Goal: Obtain resource: Obtain resource

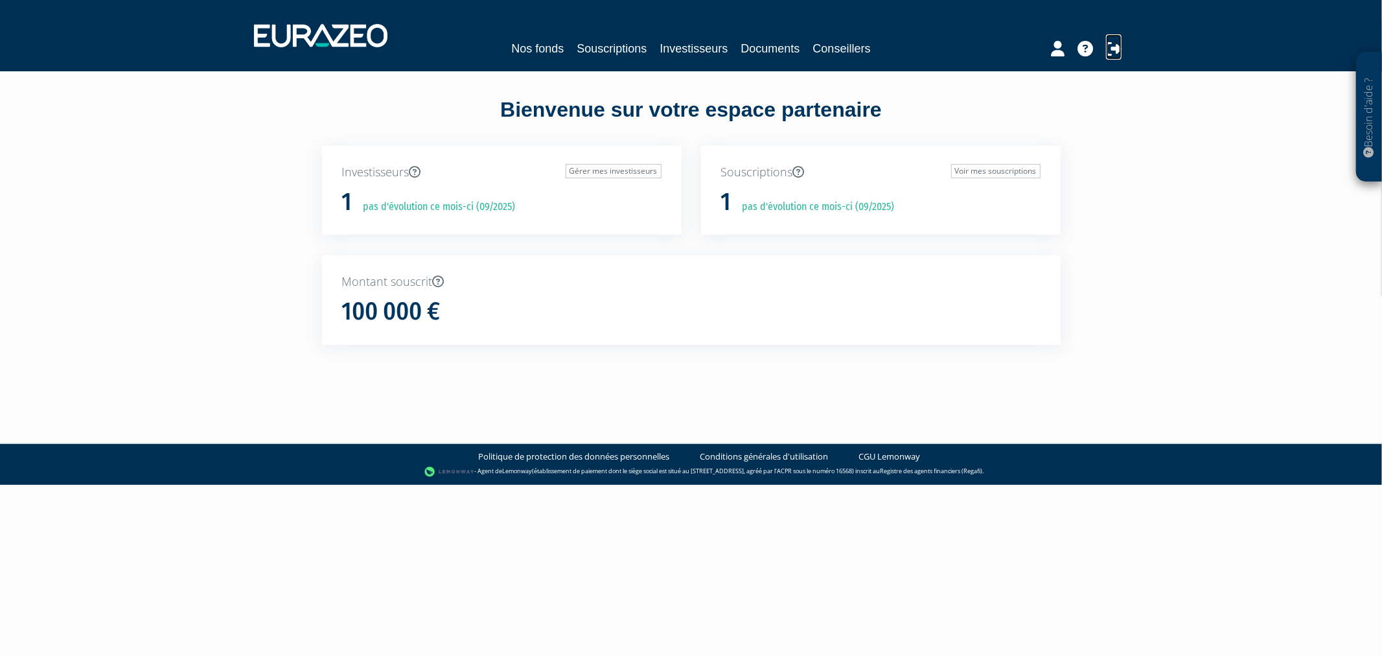
click at [1117, 50] on icon at bounding box center [1114, 49] width 16 height 16
click at [597, 63] on nav "Nos fonds Souscriptions Investisseurs Documents Conseillers" at bounding box center [691, 35] width 1382 height 71
click at [601, 54] on link "Souscriptions" at bounding box center [612, 49] width 70 height 18
click at [523, 40] on link "Souscriptions" at bounding box center [558, 49] width 70 height 18
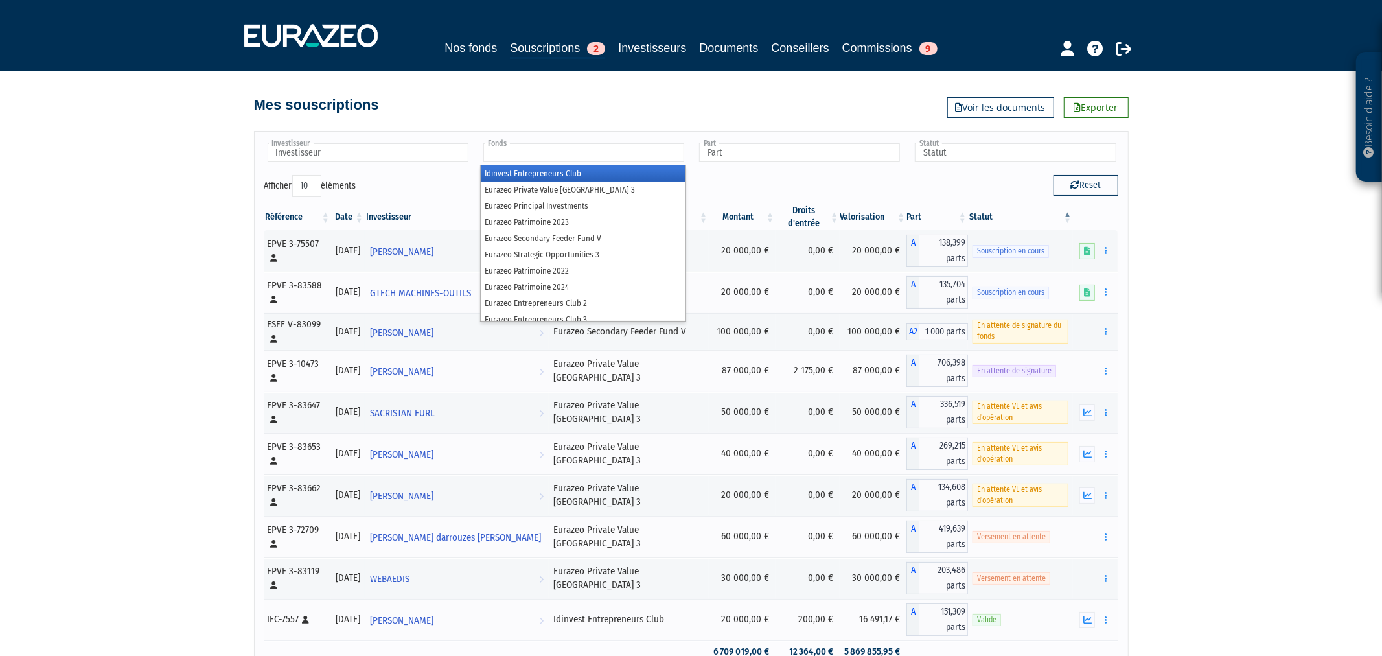
click at [598, 161] on input "text" at bounding box center [583, 152] width 201 height 19
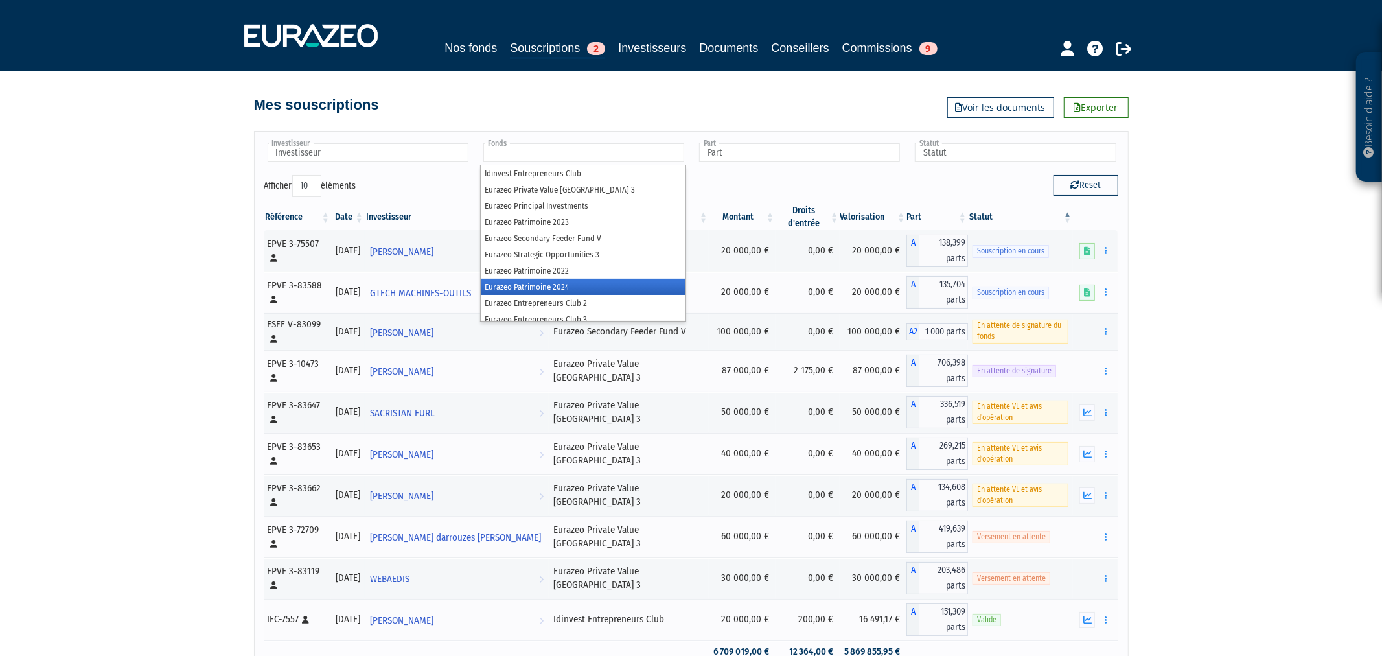
scroll to position [6, 0]
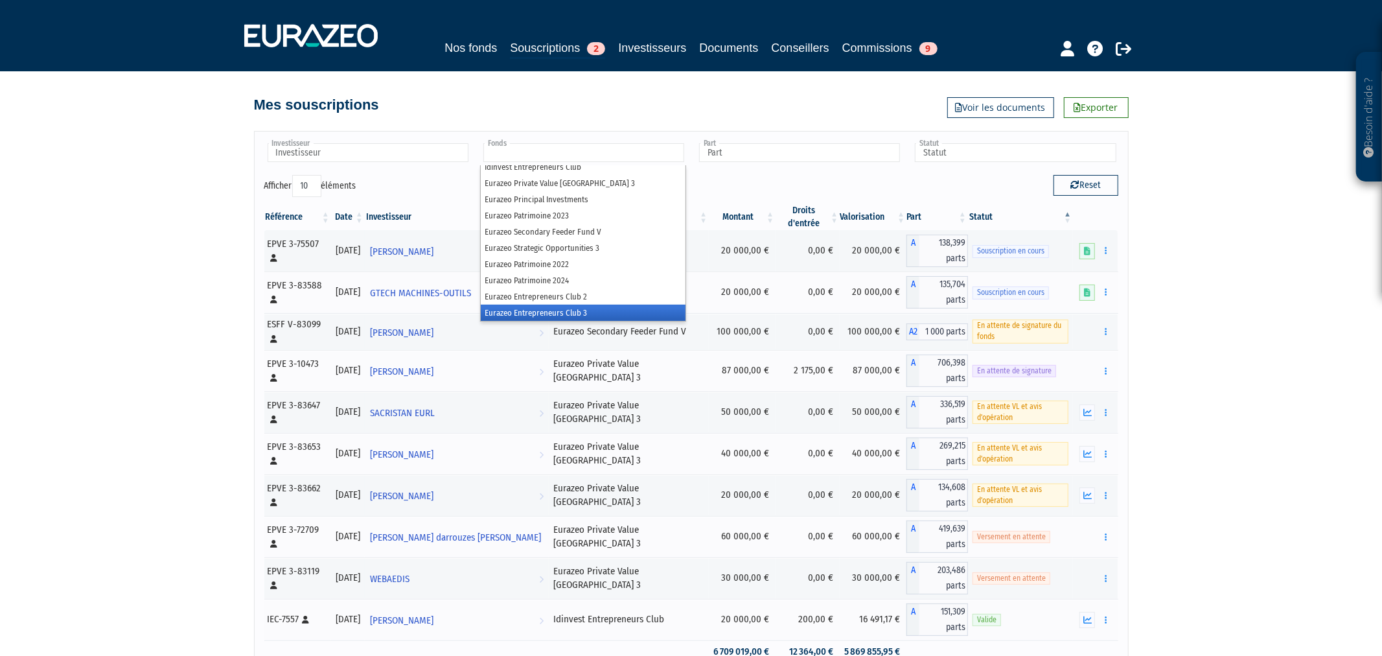
click at [588, 305] on li "Eurazeo Entrepreneurs Club 3" at bounding box center [583, 313] width 205 height 16
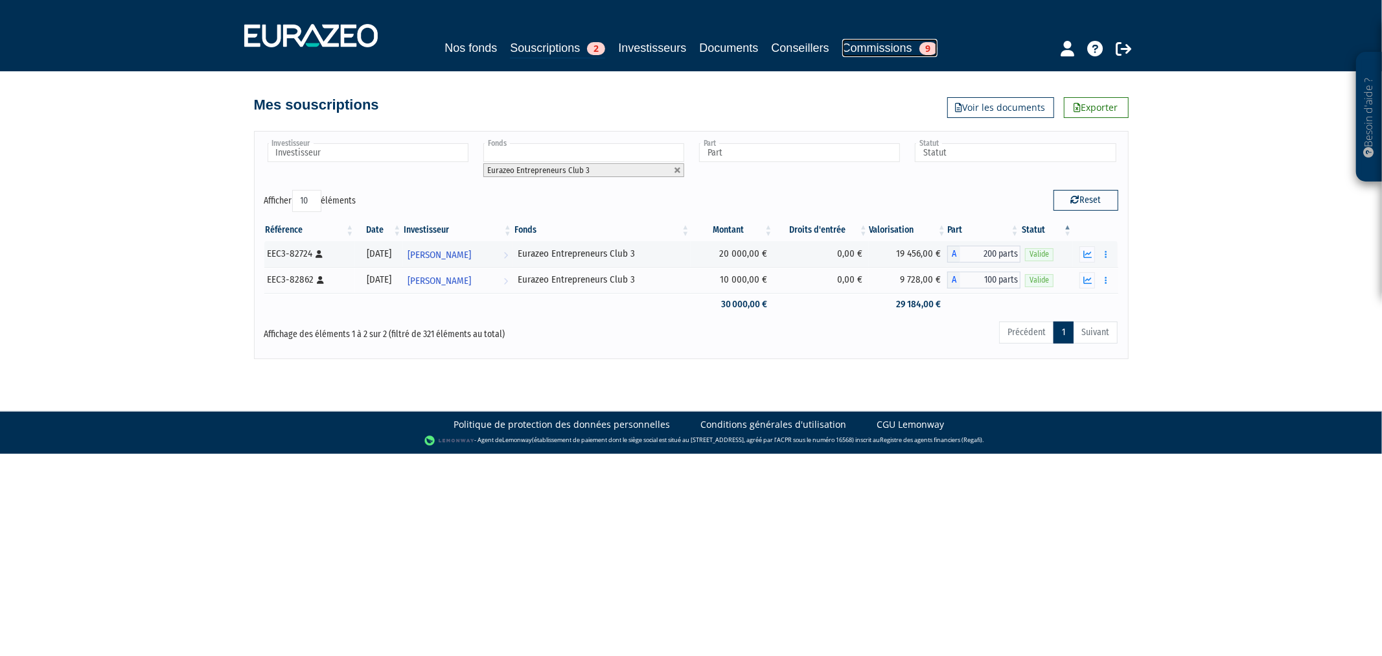
click at [927, 48] on link "Commissions 9" at bounding box center [890, 48] width 95 height 18
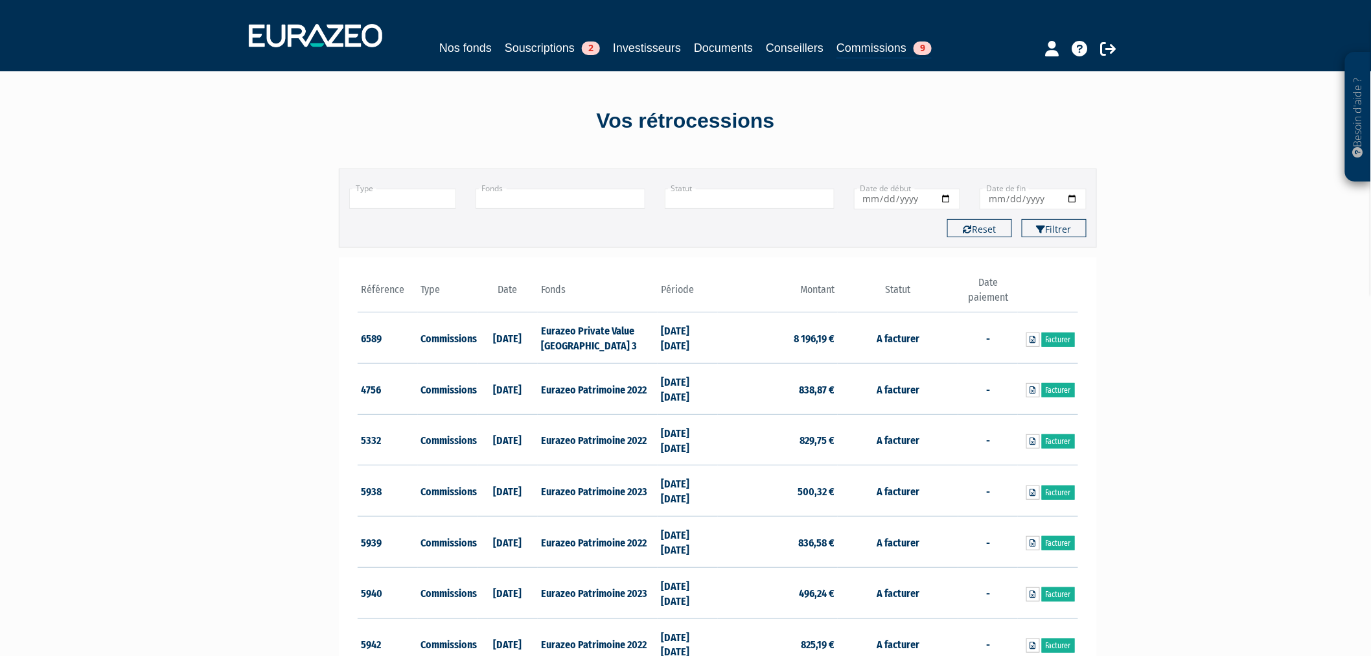
click at [587, 209] on div "Type Droits d'entrée Commissions + Fonds Eurazeo Entrepreneurs Club 2 Eurazeo P…" at bounding box center [718, 208] width 738 height 58
click at [592, 202] on input "text" at bounding box center [561, 199] width 170 height 20
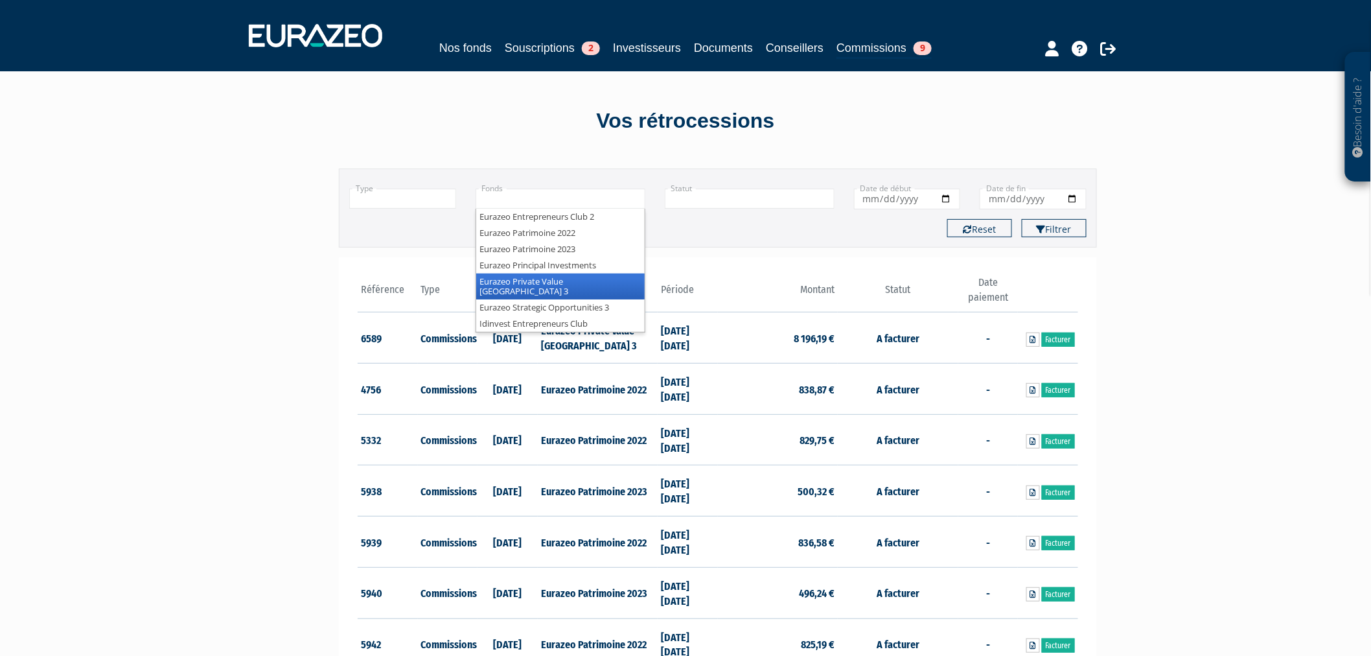
click at [596, 285] on li "Eurazeo Private Value [GEOGRAPHIC_DATA] 3" at bounding box center [560, 287] width 169 height 26
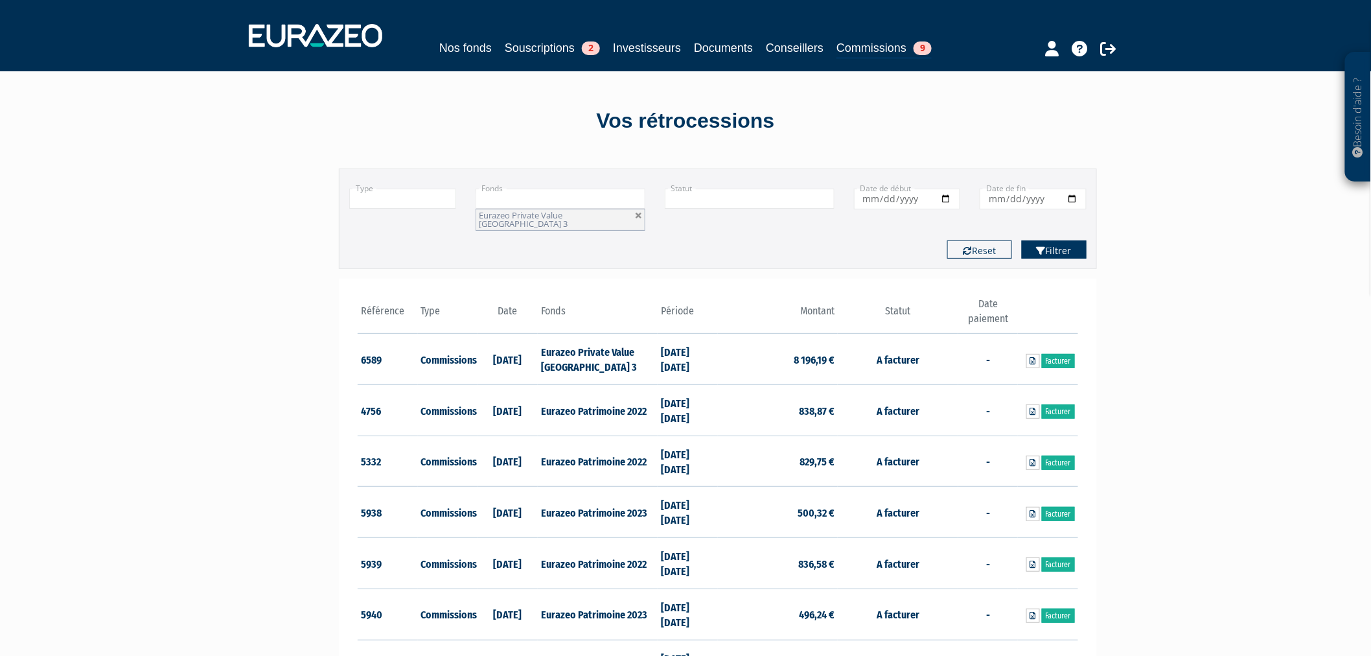
click at [1054, 246] on button "Filtrer" at bounding box center [1054, 249] width 65 height 18
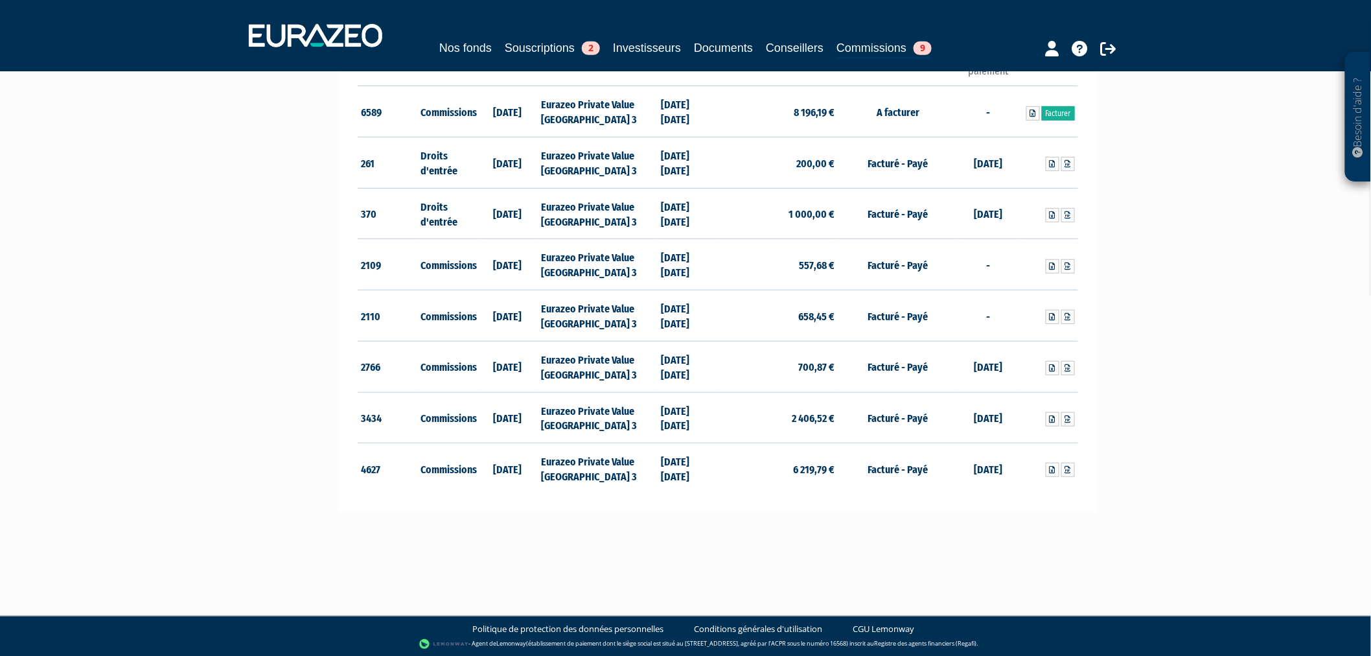
scroll to position [104, 0]
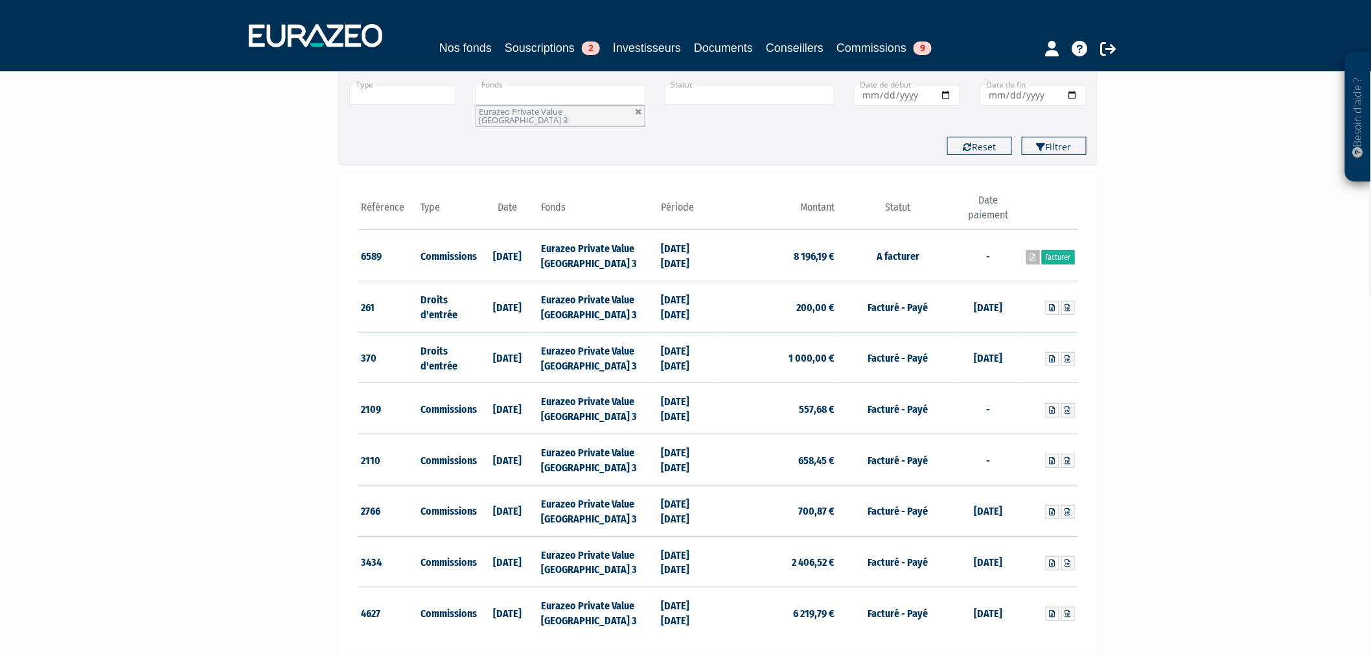
click at [1027, 250] on link at bounding box center [1034, 257] width 14 height 14
click at [520, 45] on link "Souscriptions 2" at bounding box center [552, 48] width 95 height 18
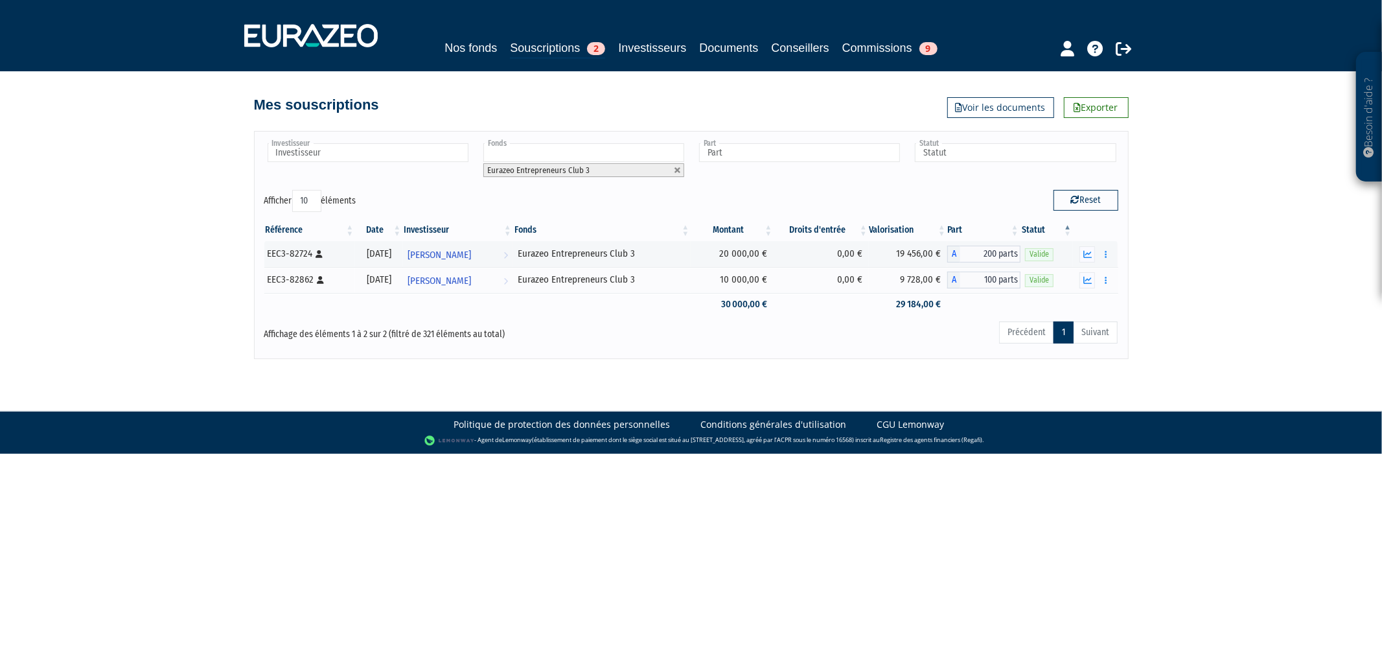
click at [681, 171] on link at bounding box center [678, 171] width 8 height 8
type input "Fonds"
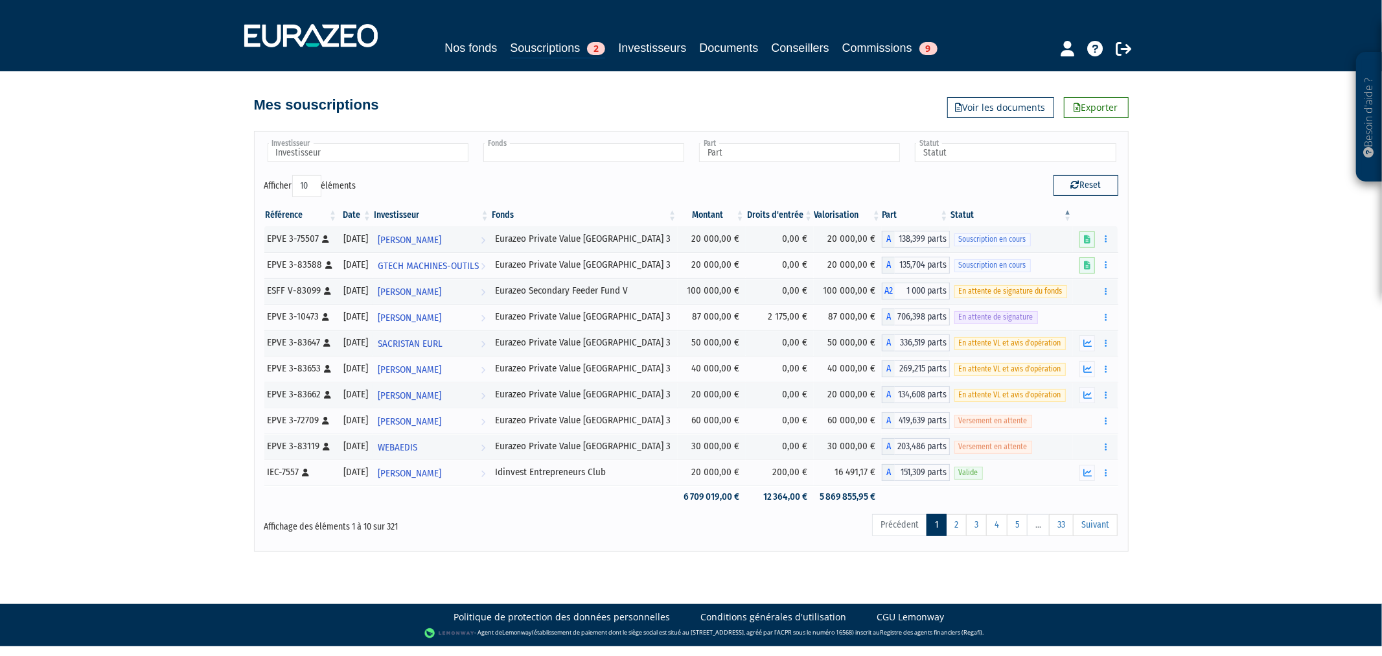
click at [671, 161] on input "text" at bounding box center [583, 152] width 201 height 19
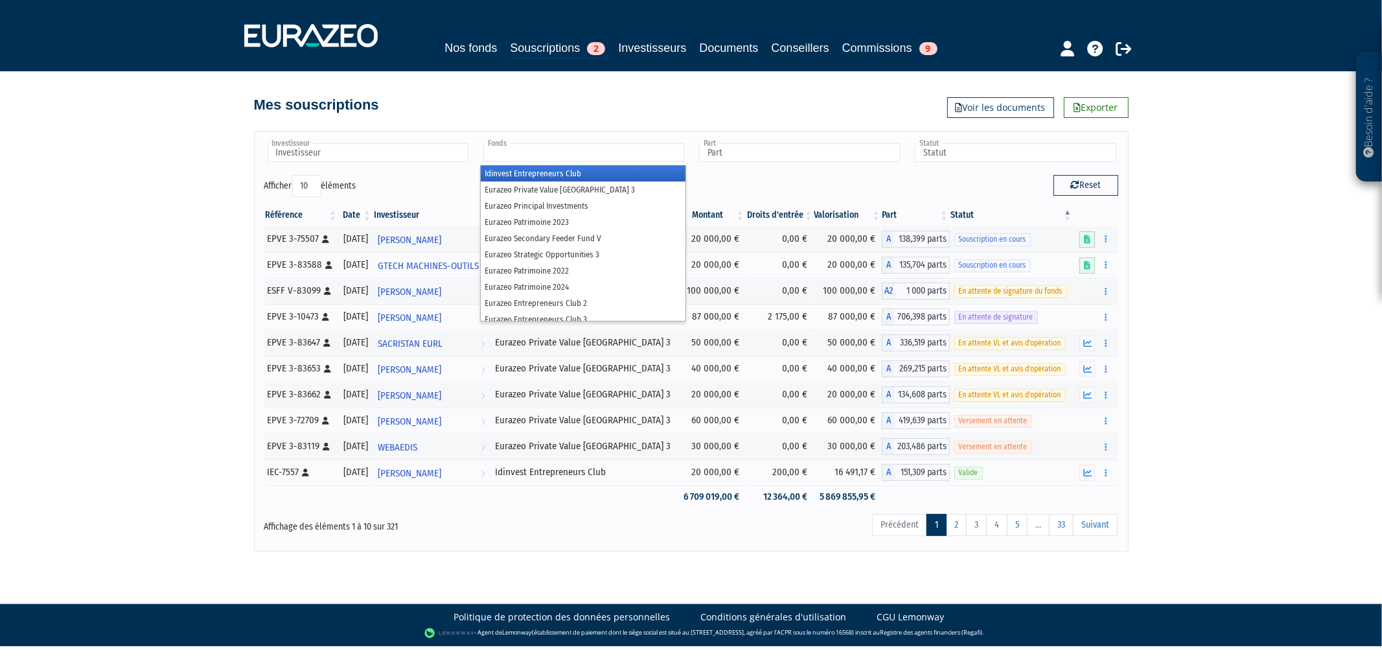
click at [622, 179] on li "Idinvest Entrepreneurs Club" at bounding box center [583, 173] width 205 height 16
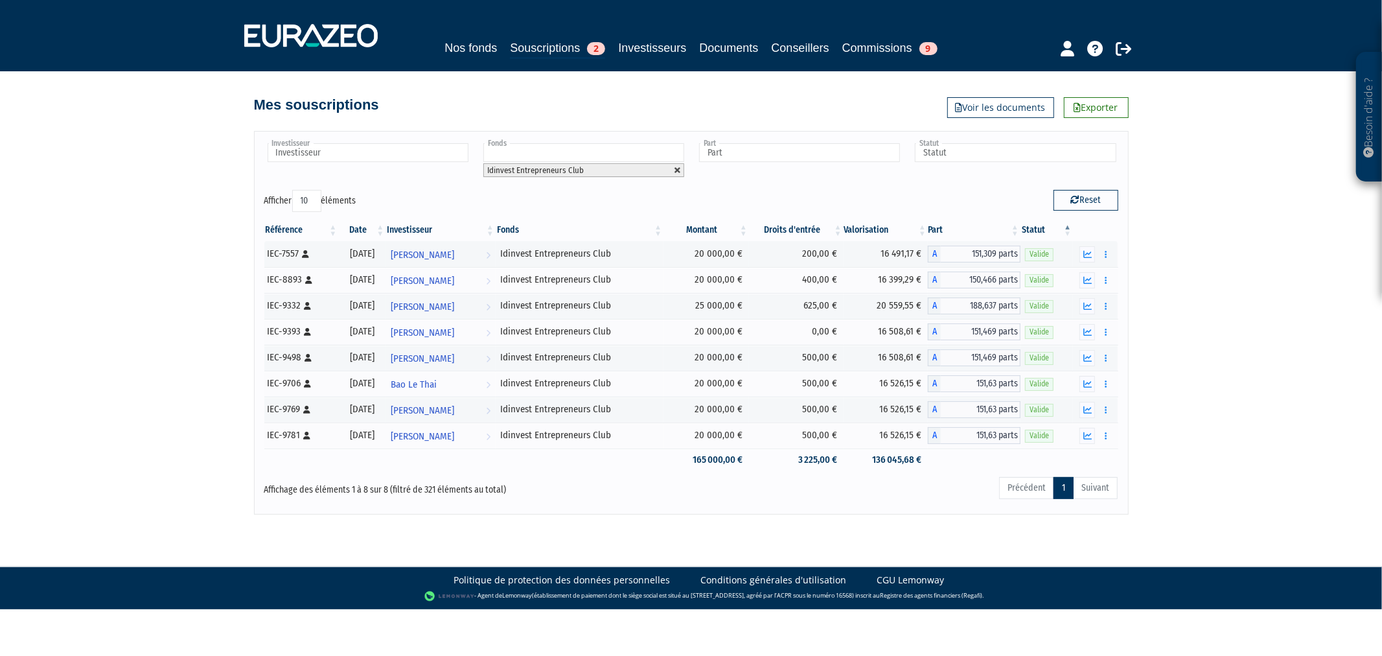
click at [678, 169] on link at bounding box center [678, 171] width 8 height 8
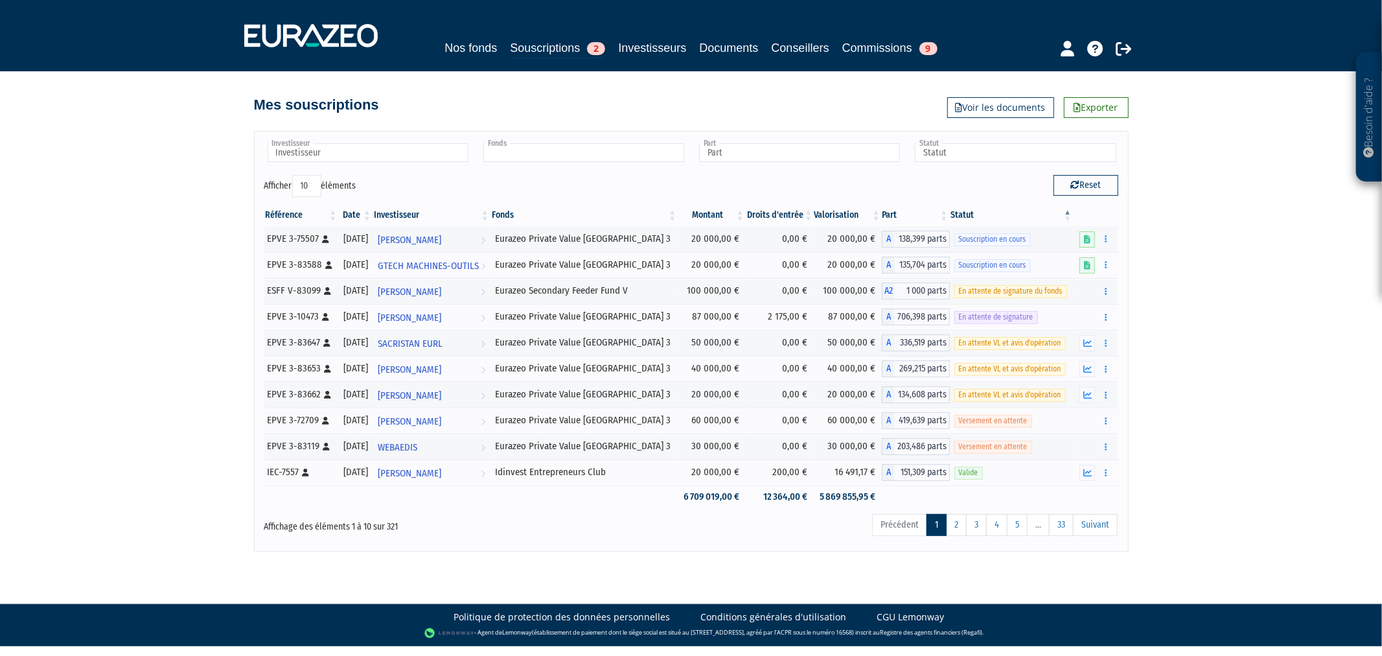
click at [658, 154] on input "text" at bounding box center [583, 152] width 201 height 19
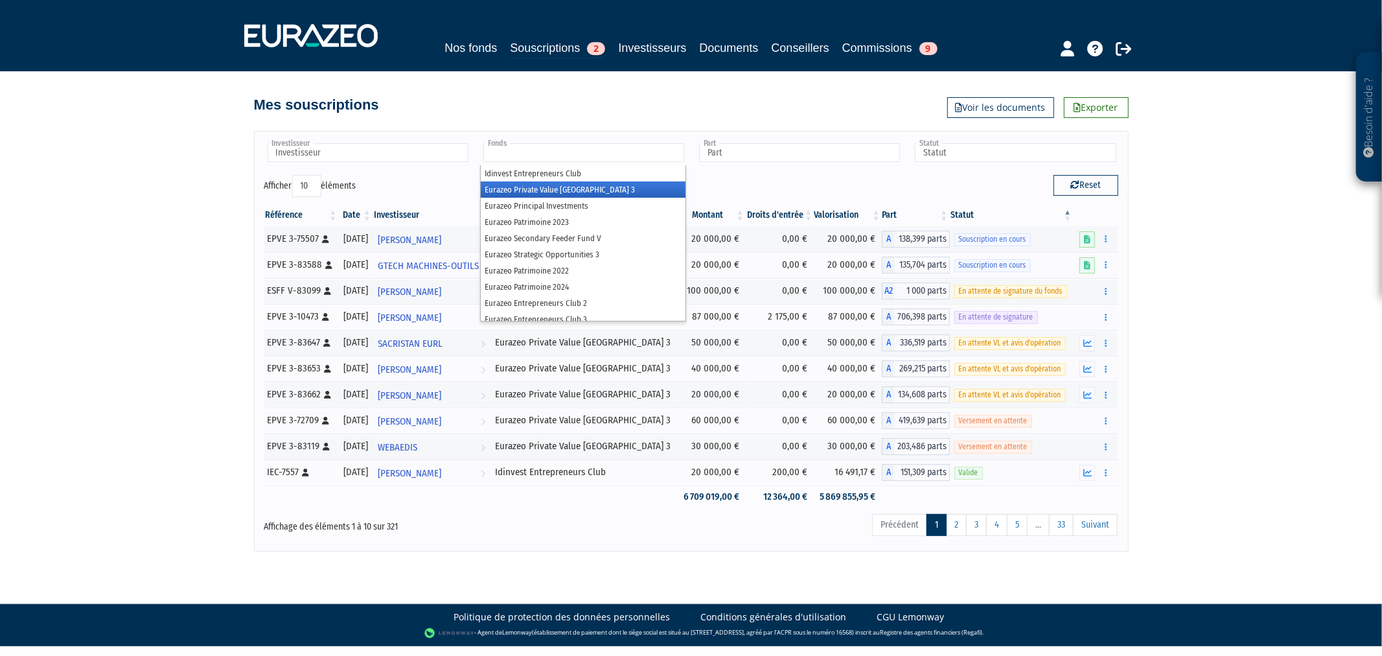
click at [625, 188] on li "Eurazeo Private Value [GEOGRAPHIC_DATA] 3" at bounding box center [583, 189] width 205 height 16
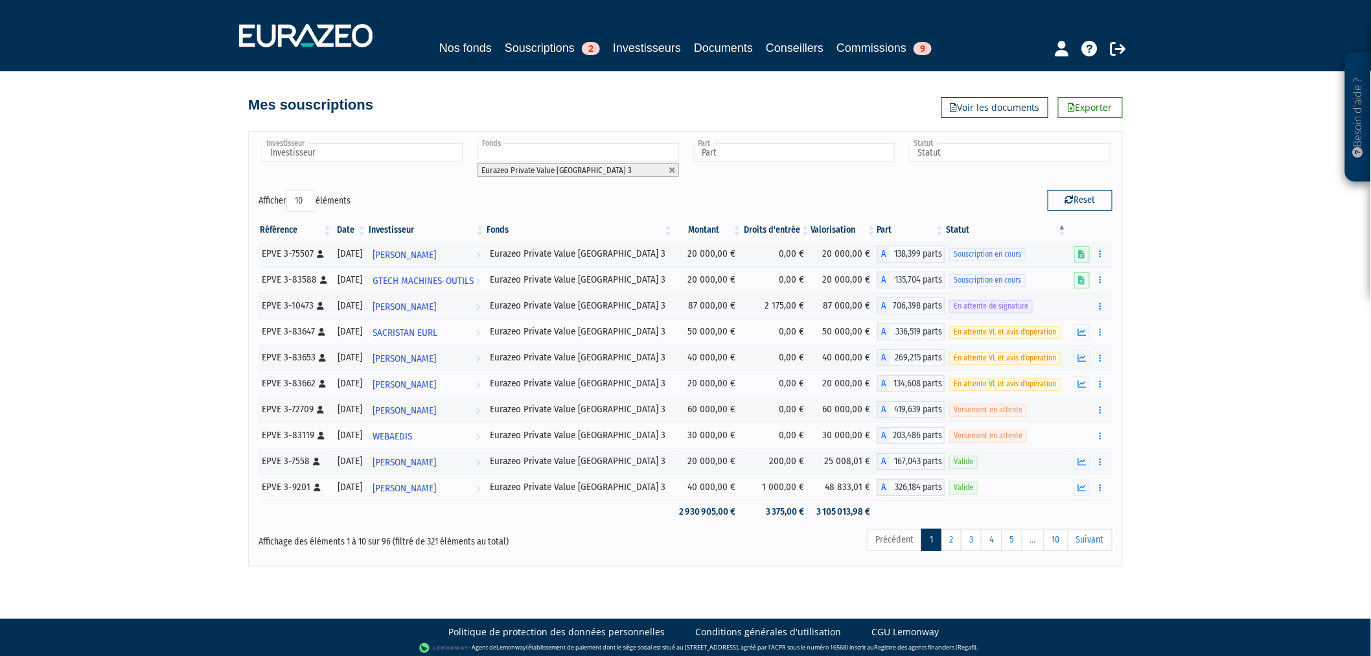
drag, startPoint x: 307, startPoint y: 198, endPoint x: 303, endPoint y: 209, distance: 11.5
click at [307, 198] on select "10 25 50 100" at bounding box center [300, 201] width 29 height 22
select select "100"
click at [289, 190] on select "10 25 50 100" at bounding box center [300, 201] width 29 height 22
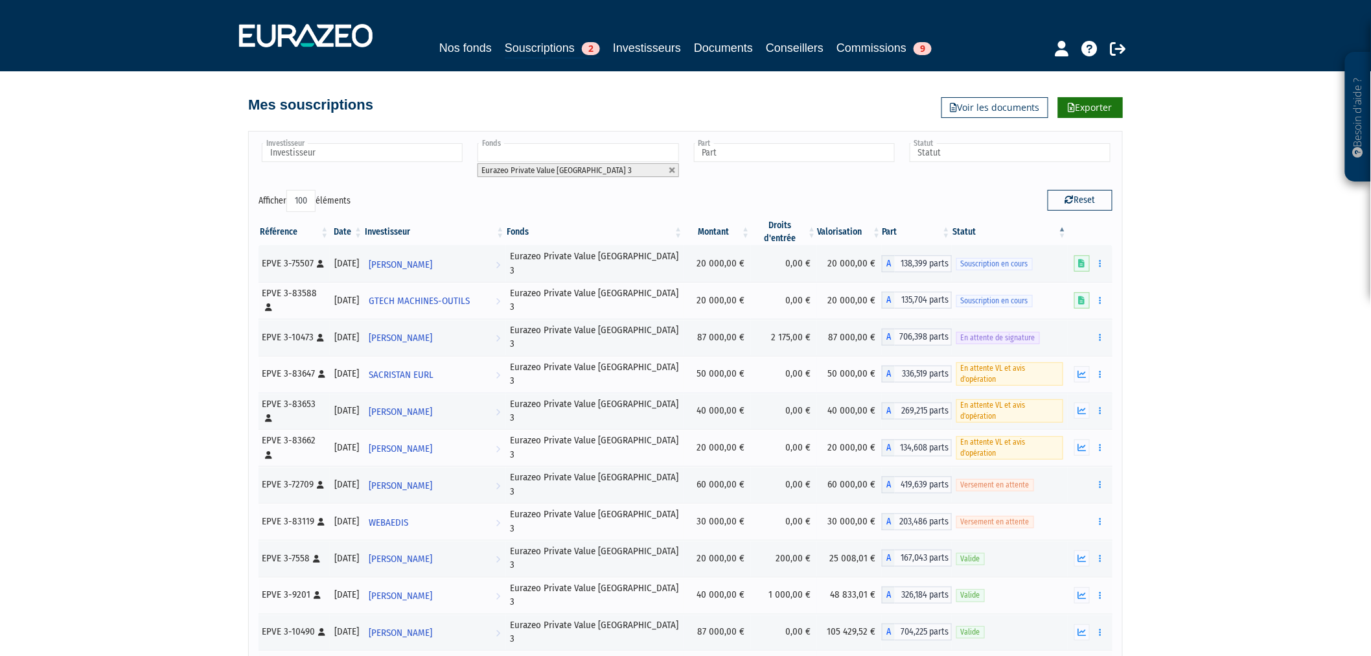
click at [1078, 112] on link "Exporter" at bounding box center [1090, 107] width 65 height 21
